Goal: Find specific page/section: Find specific page/section

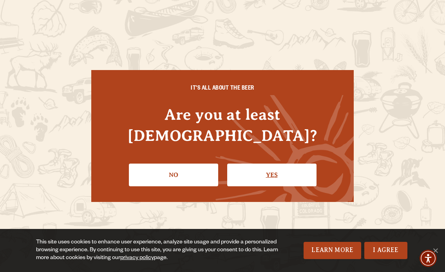
click at [260, 164] on link "Yes" at bounding box center [271, 175] width 89 height 23
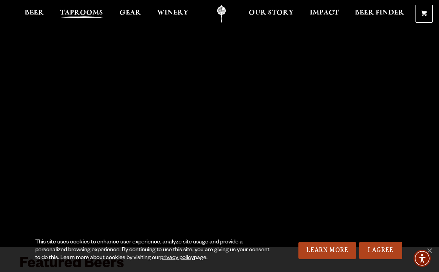
click at [80, 12] on span "Taprooms" at bounding box center [81, 13] width 43 height 6
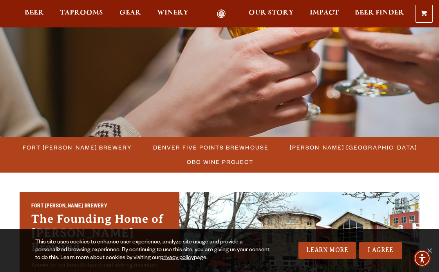
scroll to position [157, 0]
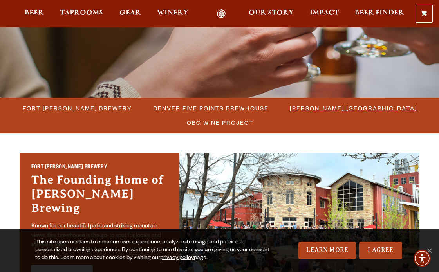
click at [378, 107] on span "[PERSON_NAME] [GEOGRAPHIC_DATA]" at bounding box center [353, 108] width 127 height 11
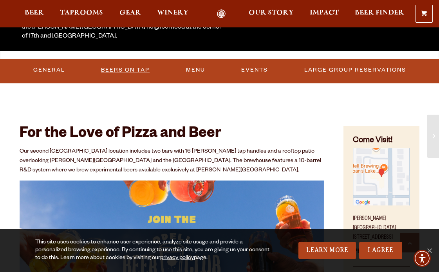
click at [145, 75] on link "Beers On Tap" at bounding box center [125, 70] width 55 height 18
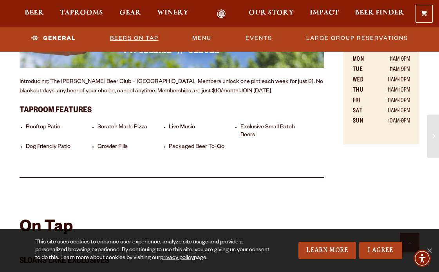
scroll to position [356, 0]
